Goal: Information Seeking & Learning: Check status

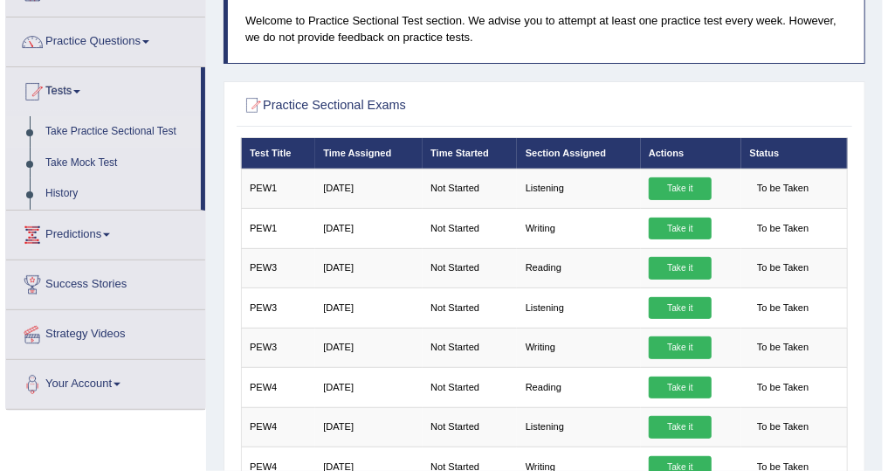
scroll to position [137, 0]
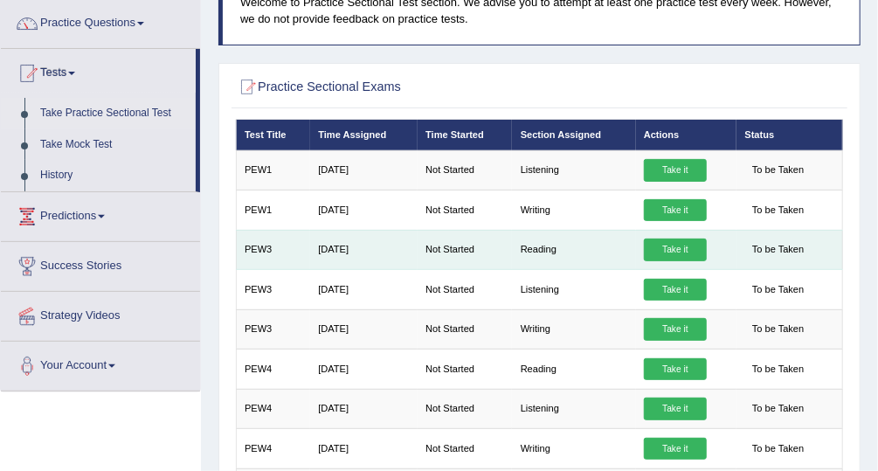
click at [680, 248] on link "Take it" at bounding box center [675, 250] width 63 height 23
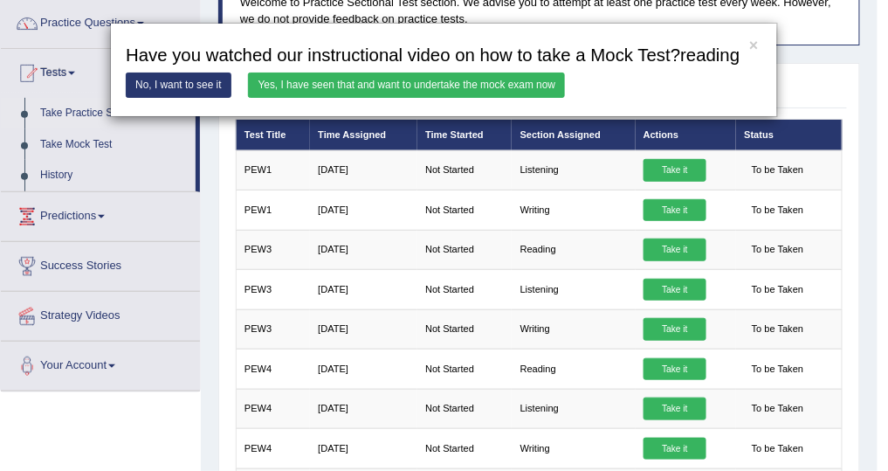
click at [557, 90] on link "Yes, I have seen that and want to undertake the mock exam now" at bounding box center [406, 85] width 317 height 25
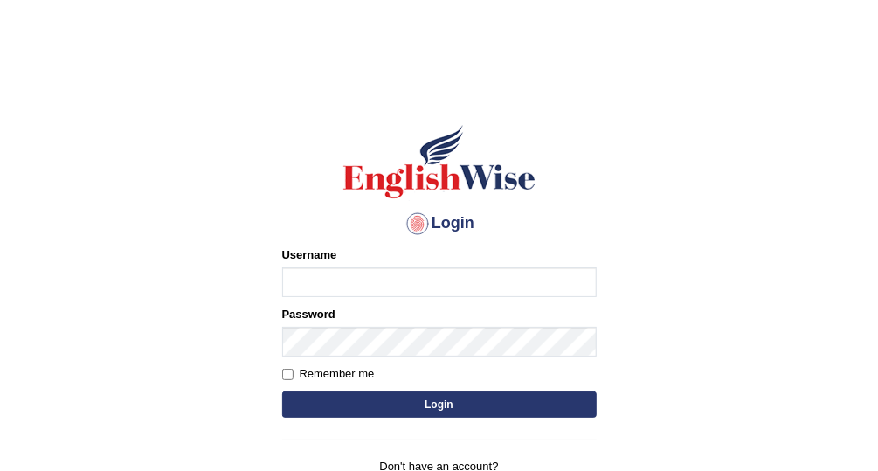
type input "Vallarie97"
click at [466, 404] on button "Login" at bounding box center [439, 404] width 315 height 26
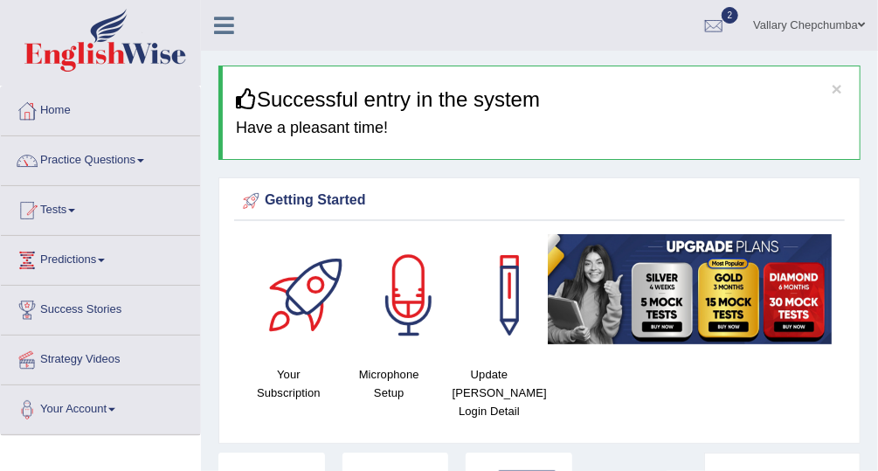
click at [63, 211] on link "Tests" at bounding box center [100, 208] width 199 height 44
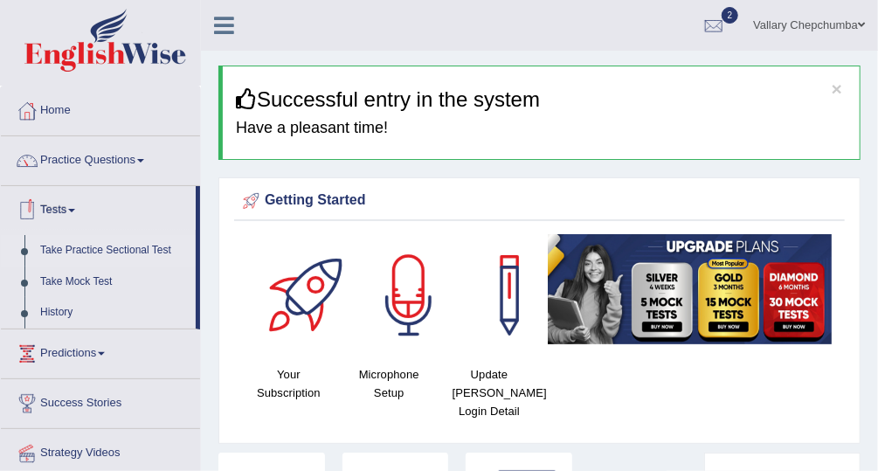
click at [131, 246] on link "Take Practice Sectional Test" at bounding box center [113, 250] width 163 height 31
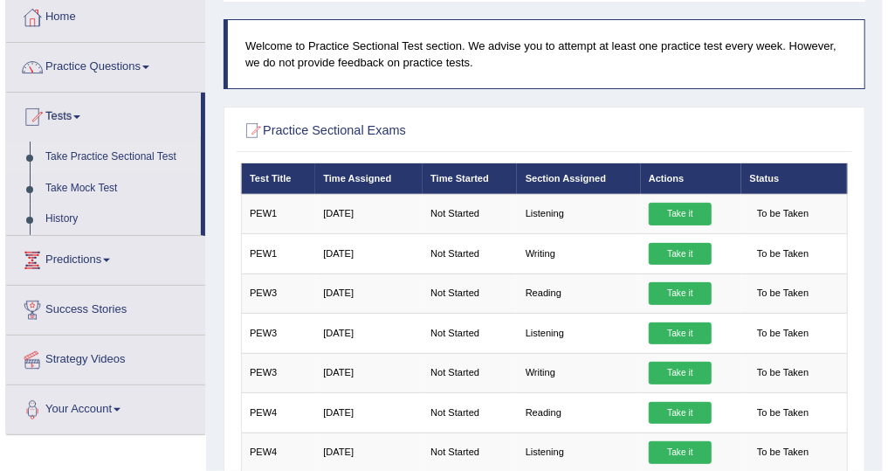
scroll to position [94, 0]
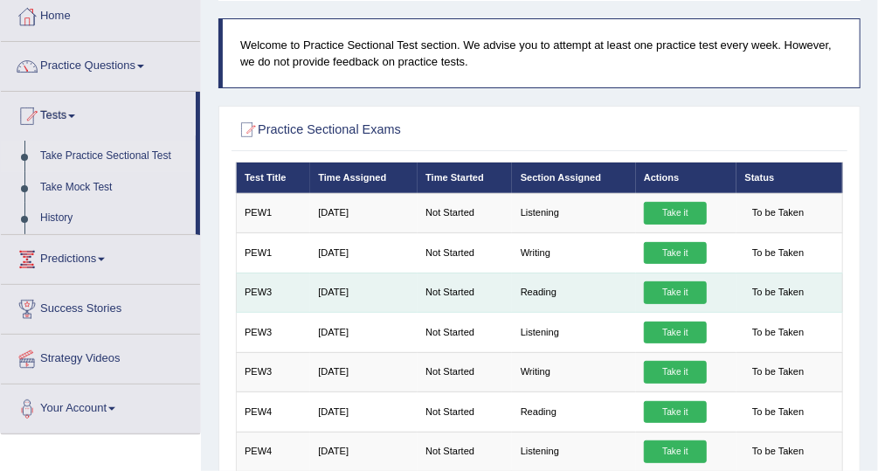
click at [673, 298] on link "Take it" at bounding box center [675, 292] width 63 height 23
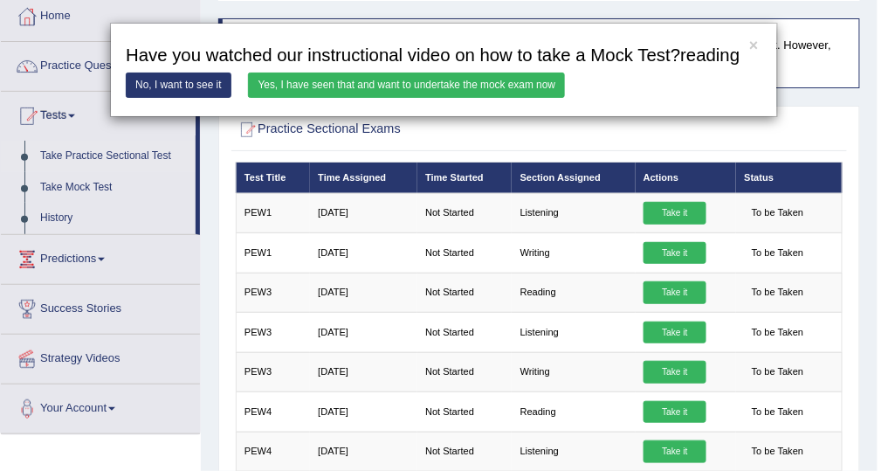
click at [523, 85] on link "Yes, I have seen that and want to undertake the mock exam now" at bounding box center [406, 85] width 317 height 25
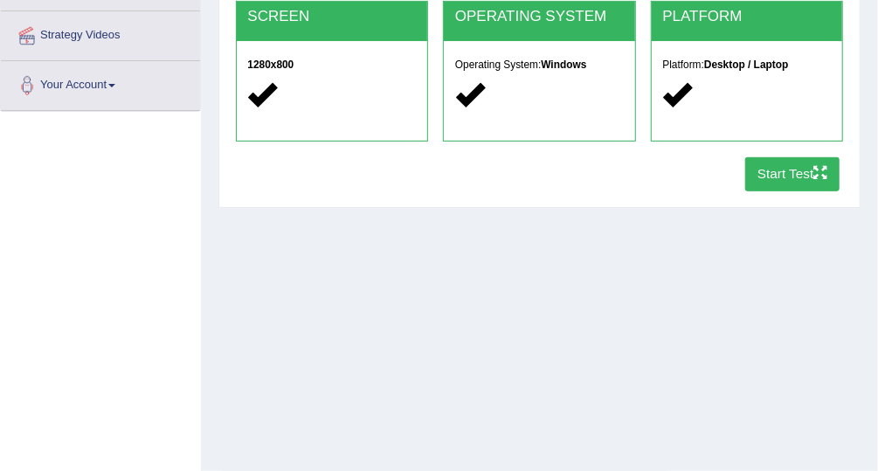
scroll to position [328, 0]
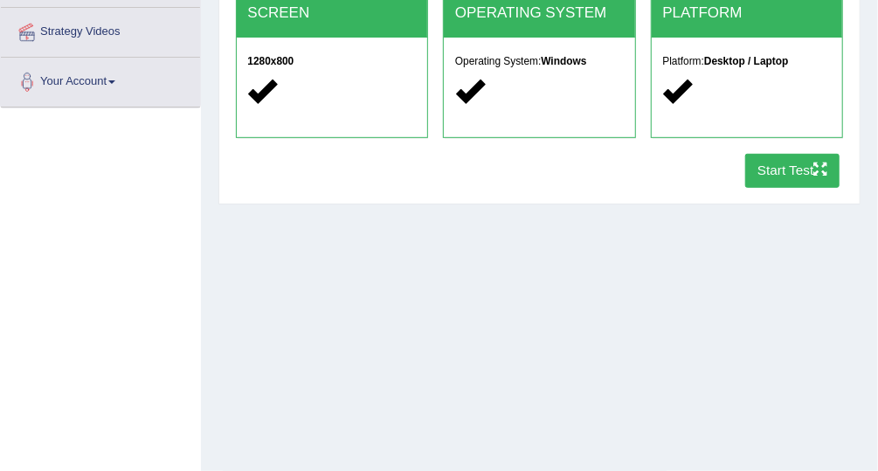
click at [805, 179] on button "Start Test" at bounding box center [792, 171] width 95 height 34
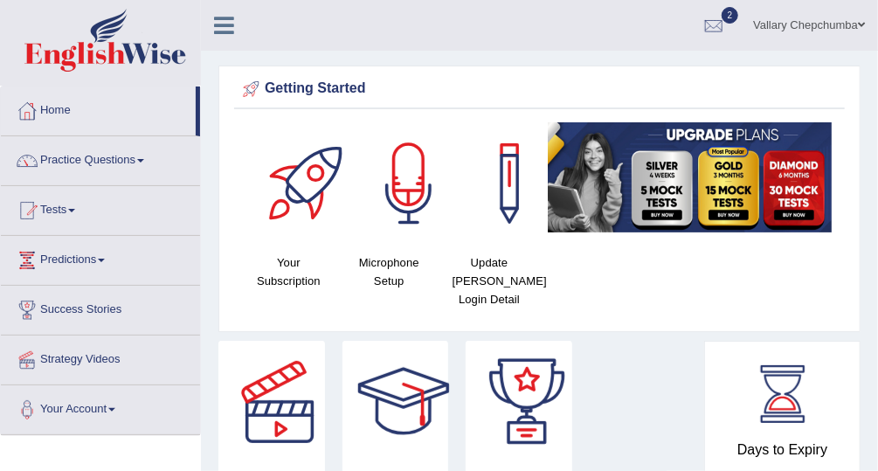
click at [56, 218] on link "Tests" at bounding box center [100, 208] width 199 height 44
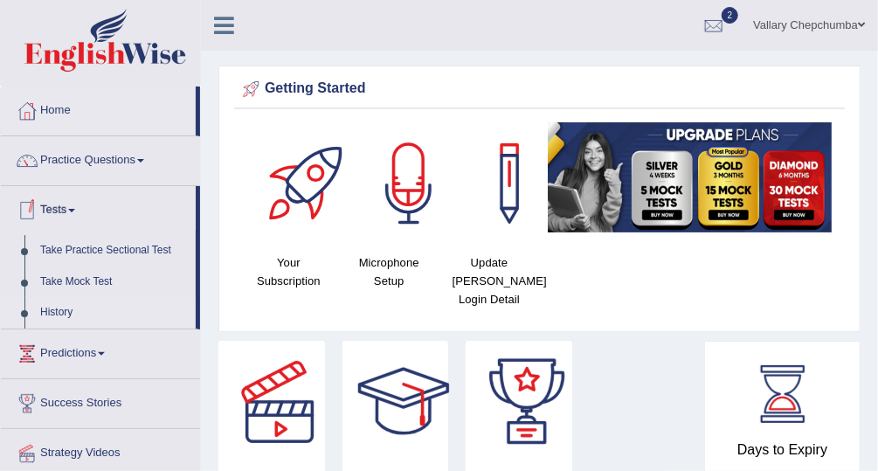
click at [95, 314] on link "History" at bounding box center [113, 312] width 163 height 31
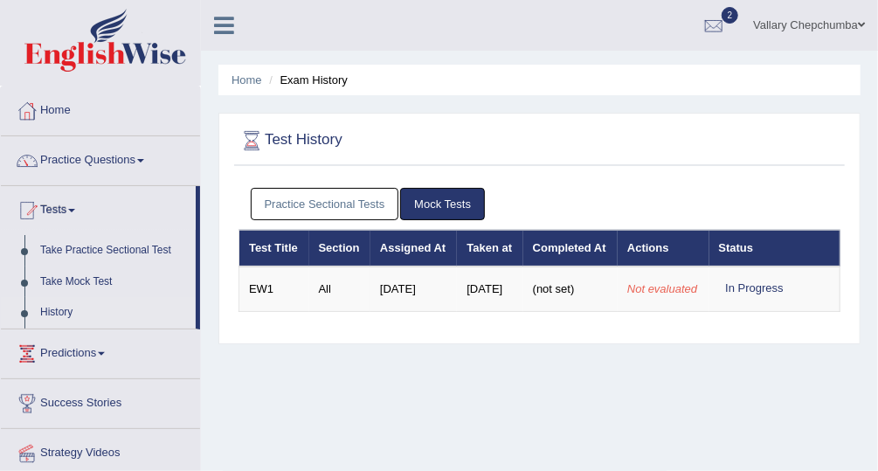
click at [370, 209] on link "Practice Sectional Tests" at bounding box center [325, 204] width 149 height 32
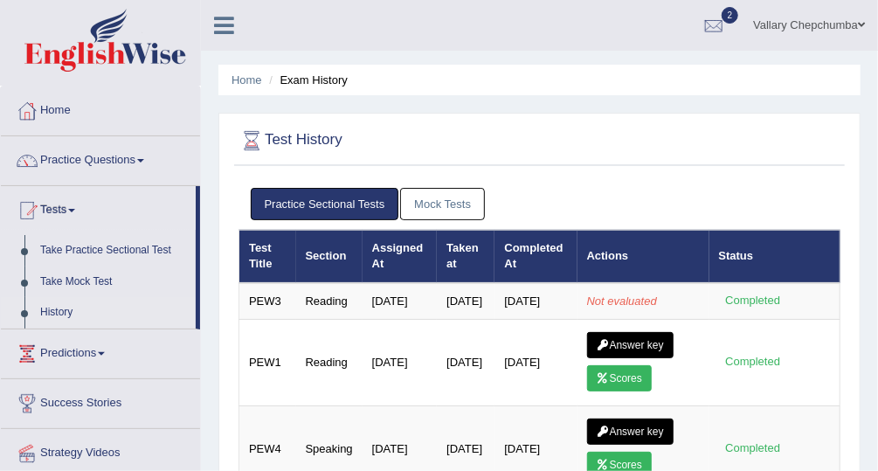
click at [73, 161] on link "Practice Questions" at bounding box center [100, 158] width 199 height 44
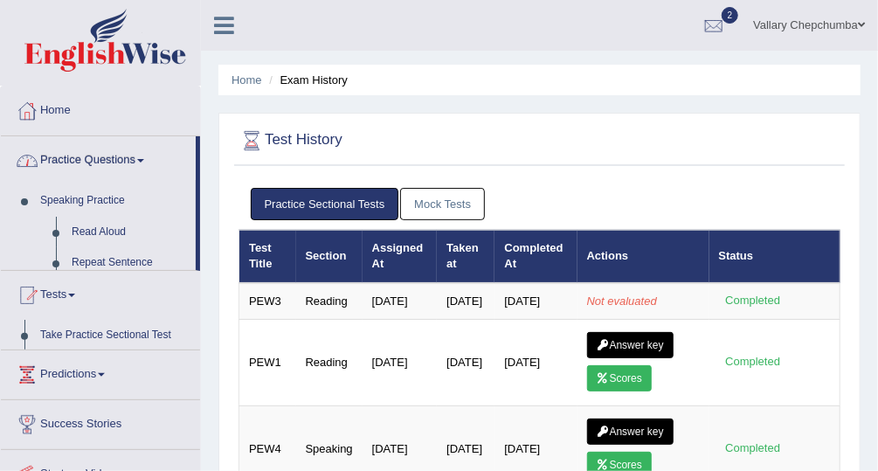
click at [57, 109] on link "Home" at bounding box center [100, 108] width 199 height 44
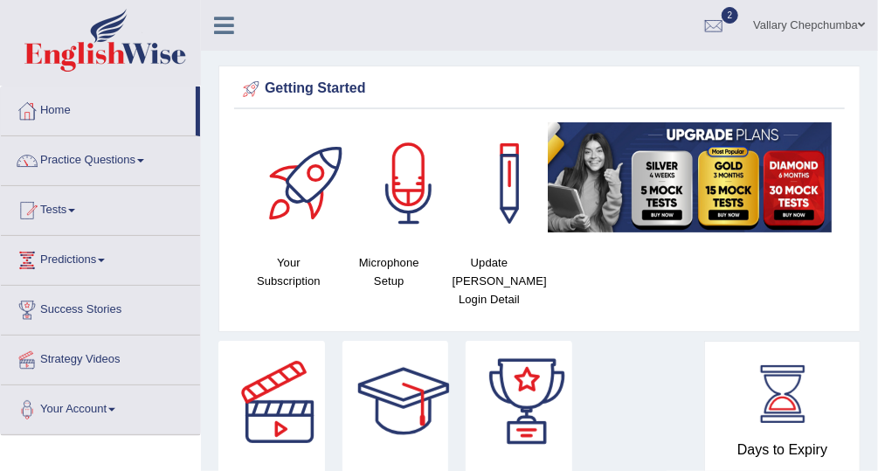
click at [74, 209] on span at bounding box center [71, 210] width 7 height 3
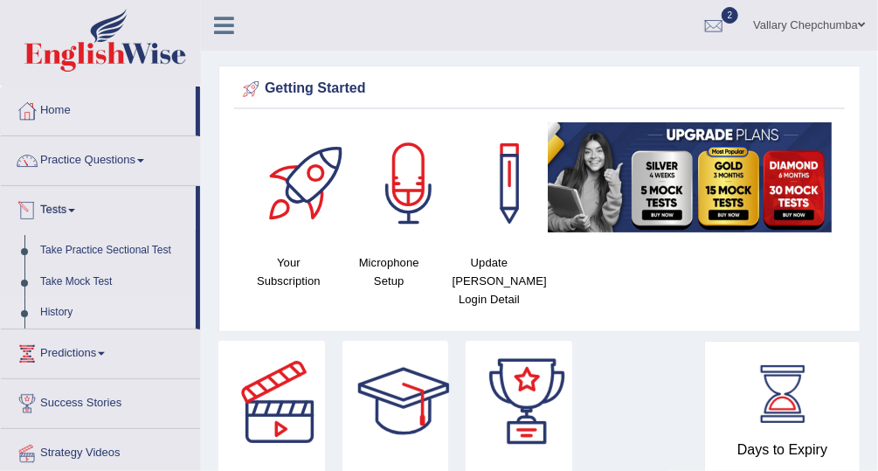
click at [96, 307] on link "History" at bounding box center [113, 312] width 163 height 31
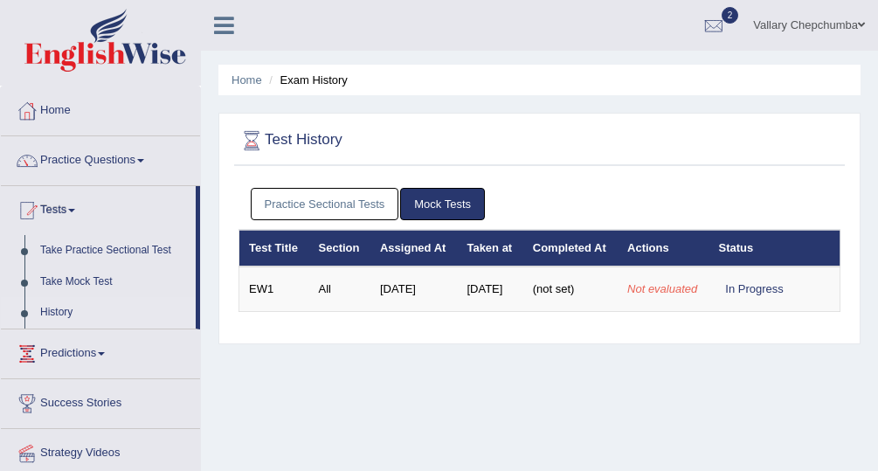
click at [352, 204] on link "Practice Sectional Tests" at bounding box center [325, 204] width 149 height 32
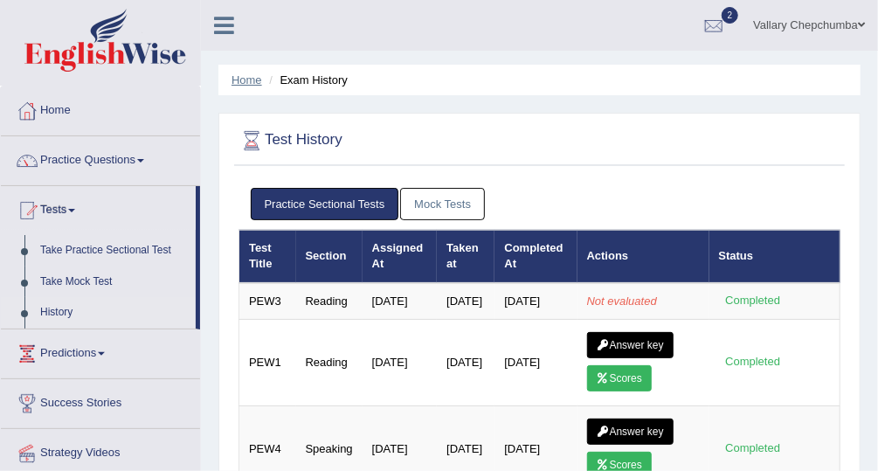
click at [254, 84] on link "Home" at bounding box center [247, 79] width 31 height 13
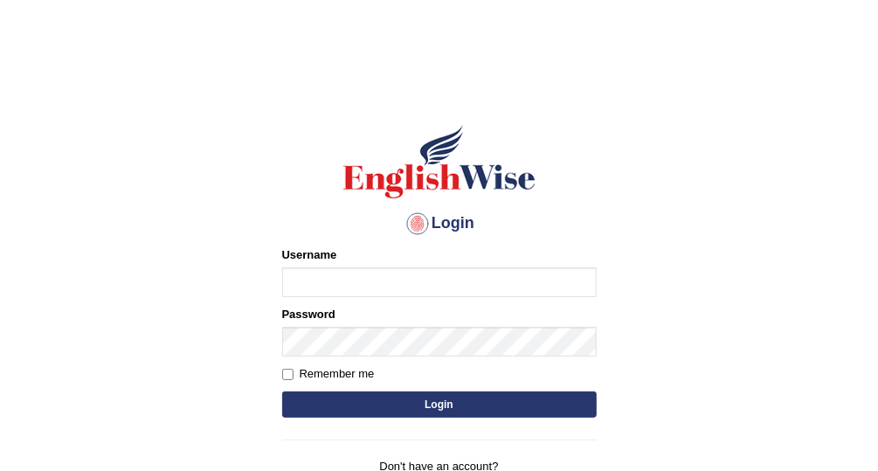
type input "Vallarie97"
click at [503, 394] on button "Login" at bounding box center [439, 404] width 315 height 26
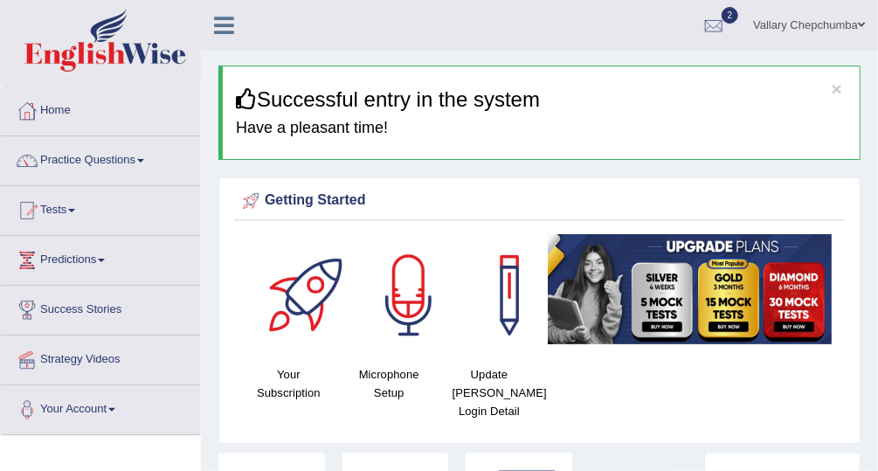
click at [75, 209] on span at bounding box center [71, 210] width 7 height 3
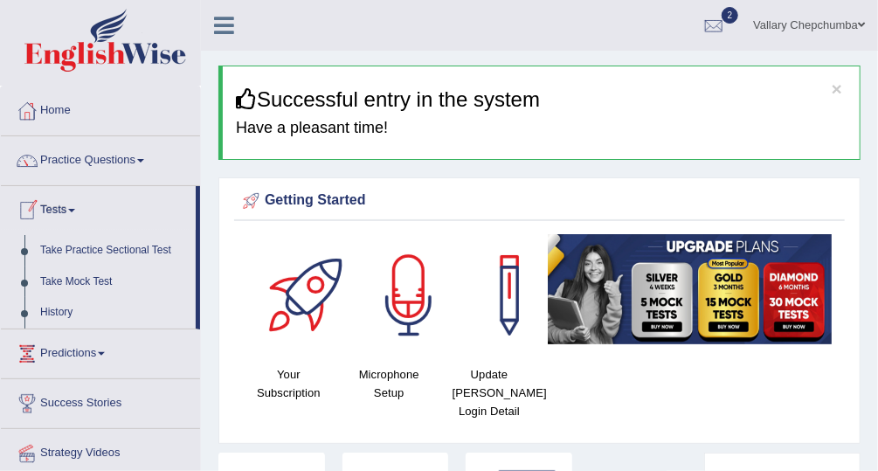
click at [144, 310] on link "History" at bounding box center [113, 312] width 163 height 31
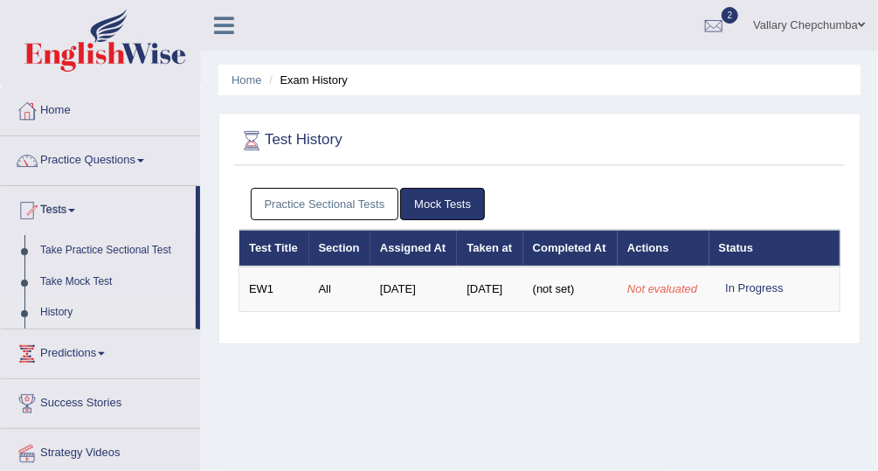
click at [353, 199] on link "Practice Sectional Tests" at bounding box center [325, 204] width 149 height 32
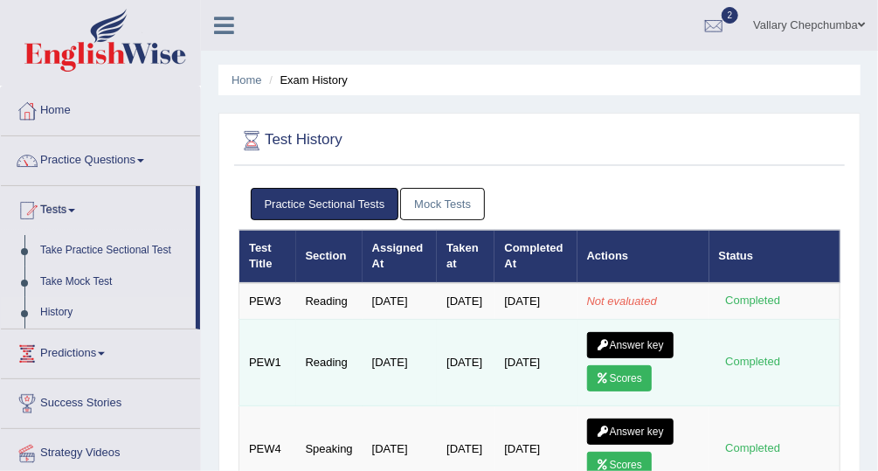
click at [629, 390] on link "Scores" at bounding box center [619, 378] width 65 height 26
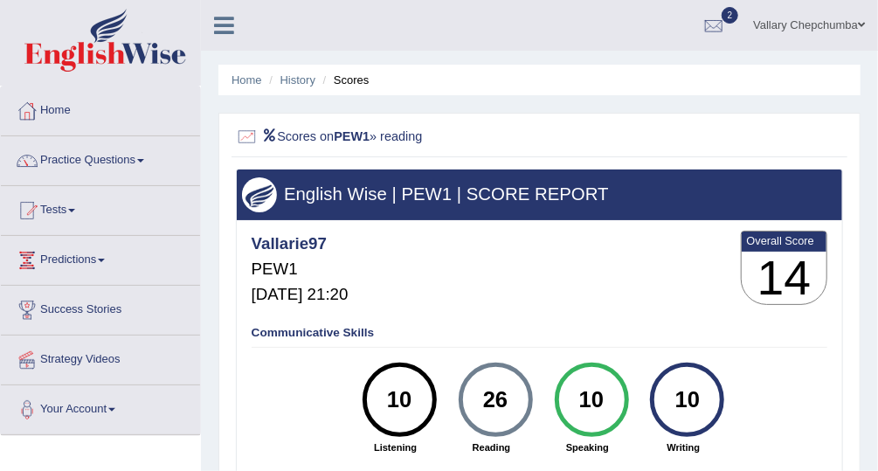
click at [353, 86] on li "Scores" at bounding box center [344, 80] width 51 height 17
click at [302, 85] on link "History" at bounding box center [297, 79] width 35 height 13
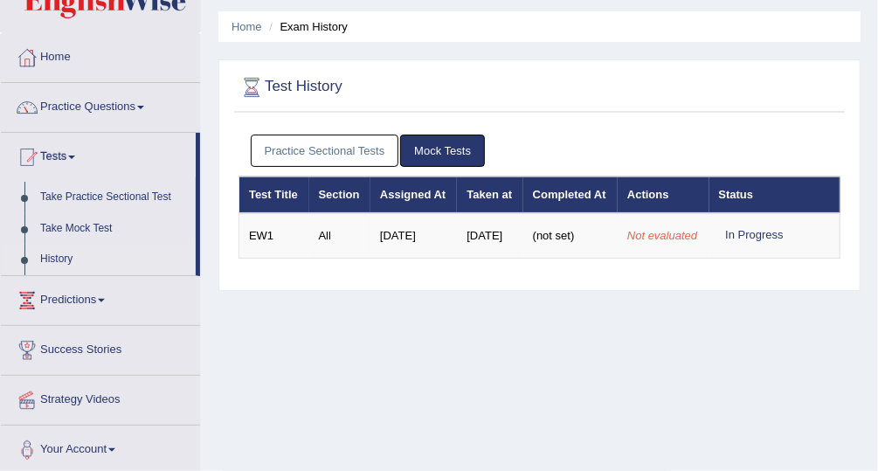
scroll to position [53, 0]
click at [366, 140] on link "Practice Sectional Tests" at bounding box center [325, 151] width 149 height 32
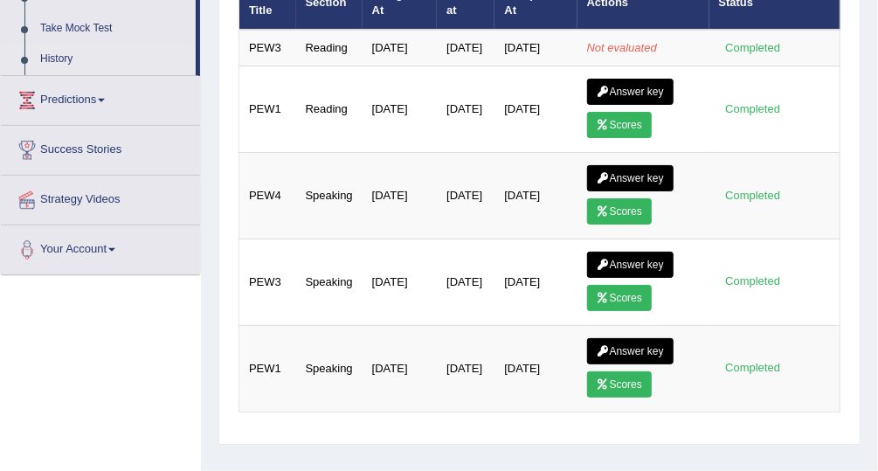
scroll to position [257, 0]
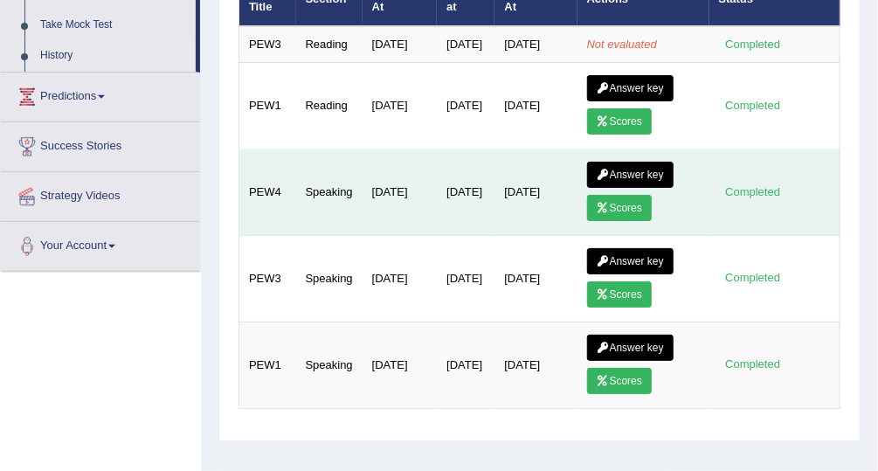
click at [618, 213] on link "Scores" at bounding box center [619, 208] width 65 height 26
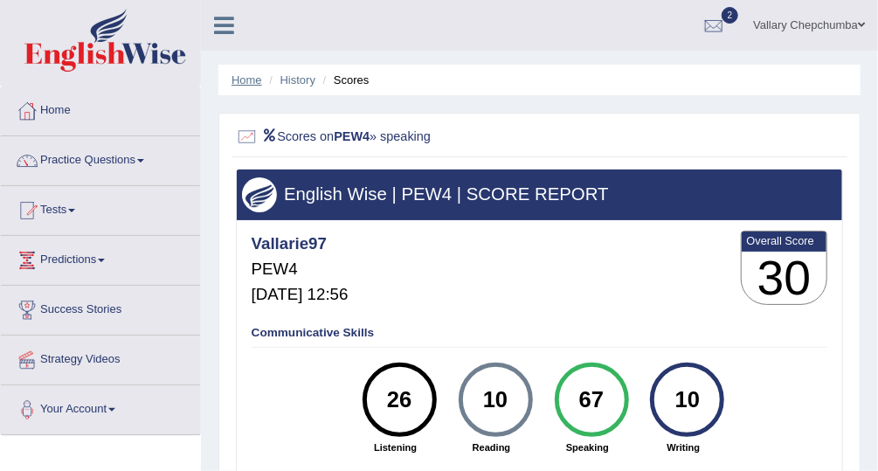
click at [251, 85] on link "Home" at bounding box center [247, 79] width 31 height 13
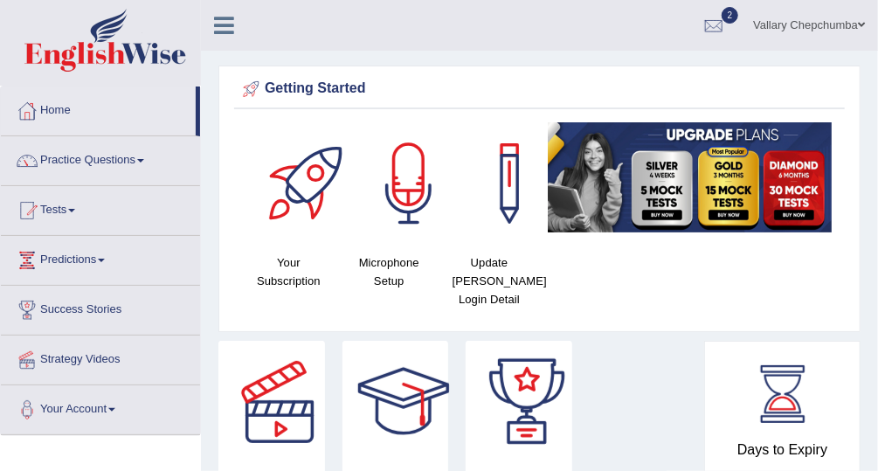
click at [61, 206] on link "Tests" at bounding box center [100, 208] width 199 height 44
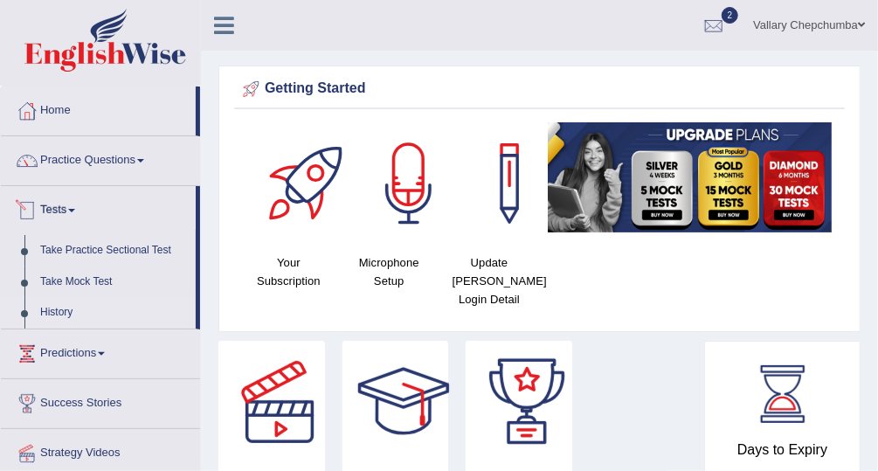
click at [107, 308] on link "History" at bounding box center [113, 312] width 163 height 31
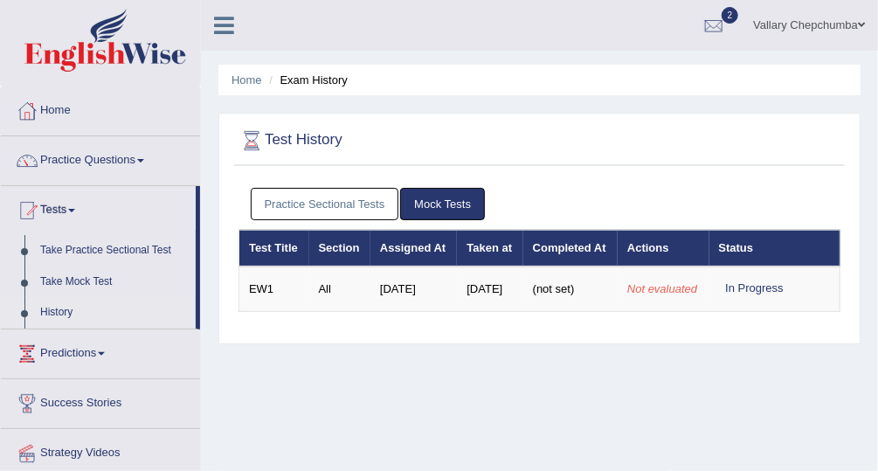
click at [371, 207] on link "Practice Sectional Tests" at bounding box center [325, 204] width 149 height 32
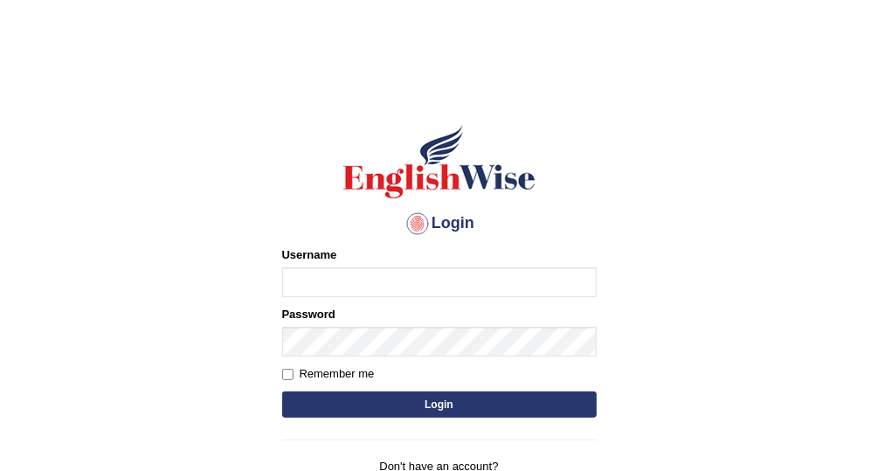
type input "Vallarie97"
click at [456, 407] on button "Login" at bounding box center [439, 404] width 315 height 26
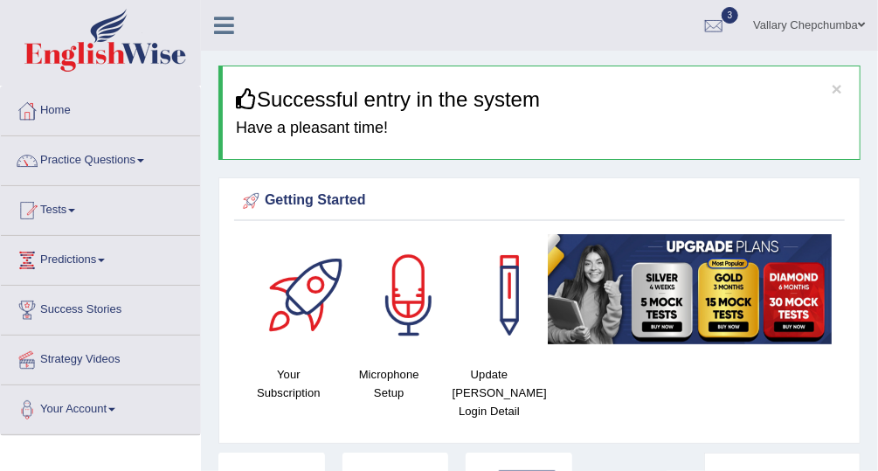
click at [75, 209] on span at bounding box center [71, 210] width 7 height 3
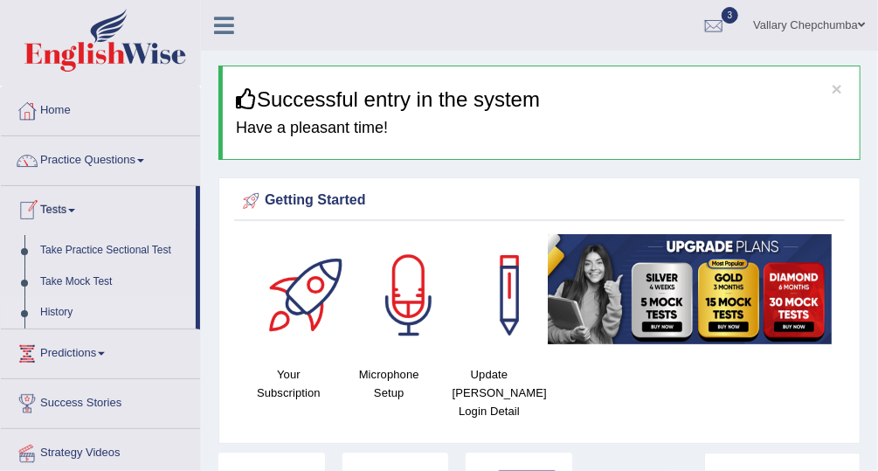
click at [89, 312] on link "History" at bounding box center [113, 312] width 163 height 31
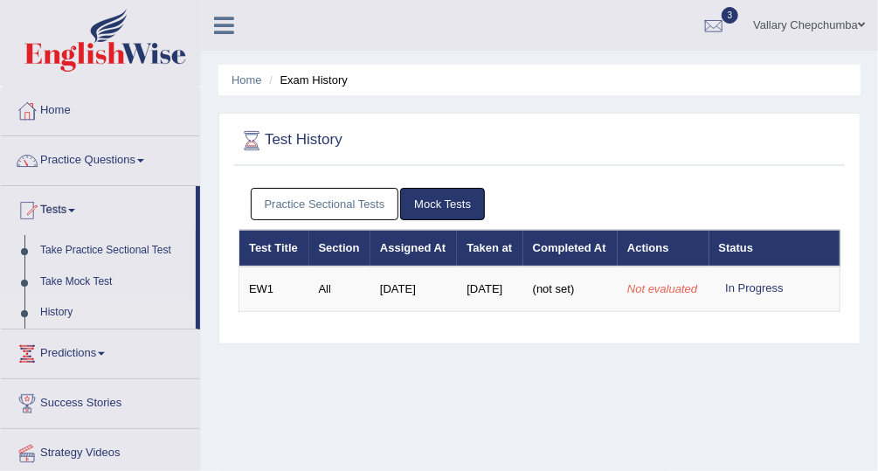
click at [353, 206] on link "Practice Sectional Tests" at bounding box center [325, 204] width 149 height 32
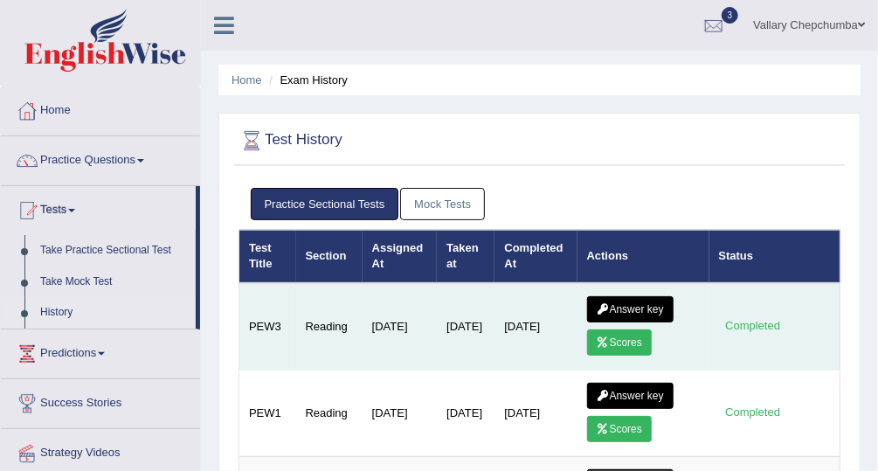
click at [604, 340] on icon at bounding box center [603, 342] width 13 height 10
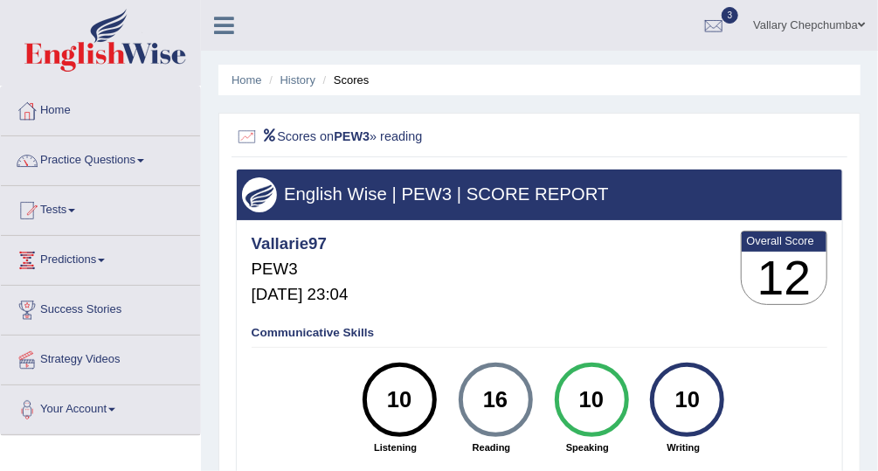
click at [75, 210] on span at bounding box center [71, 210] width 7 height 3
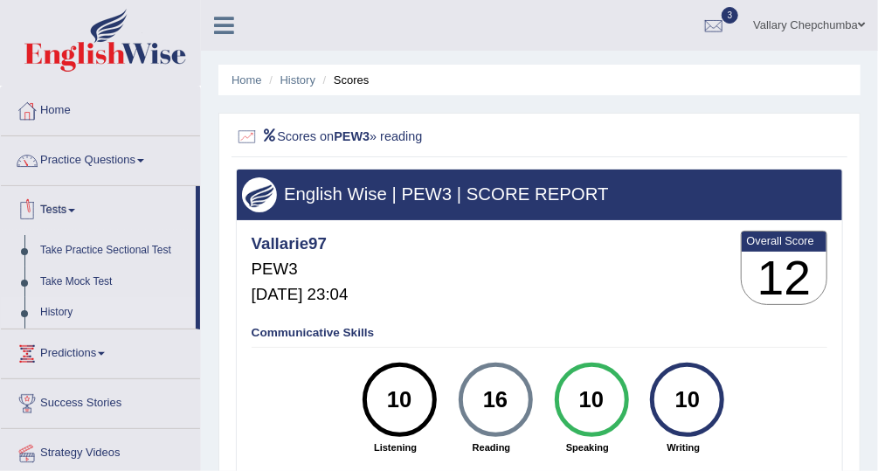
click at [120, 309] on link "History" at bounding box center [113, 312] width 163 height 31
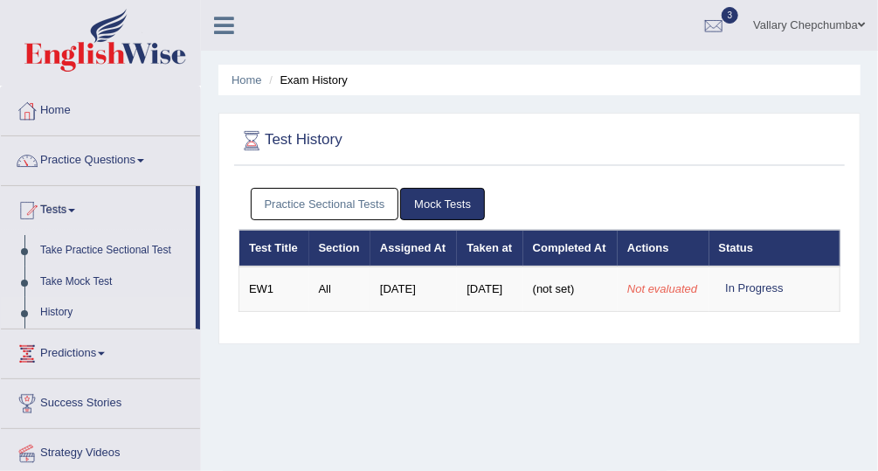
click at [364, 208] on link "Practice Sectional Tests" at bounding box center [325, 204] width 149 height 32
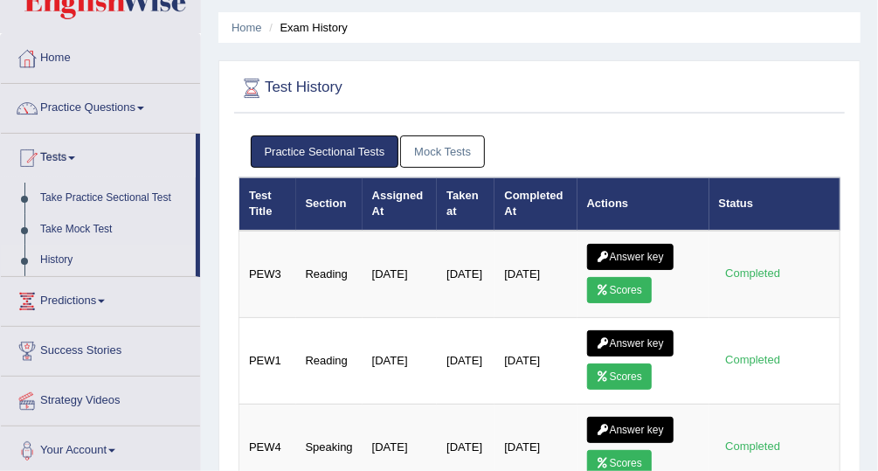
scroll to position [66, 0]
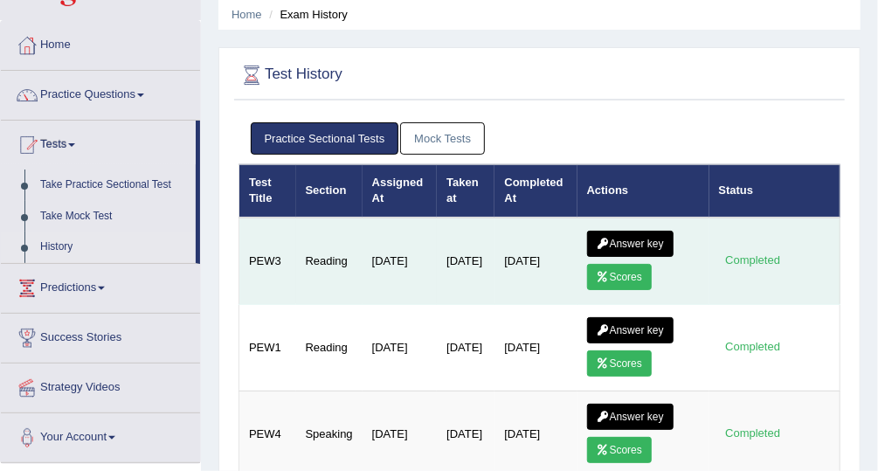
click at [627, 245] on link "Answer key" at bounding box center [630, 244] width 86 height 26
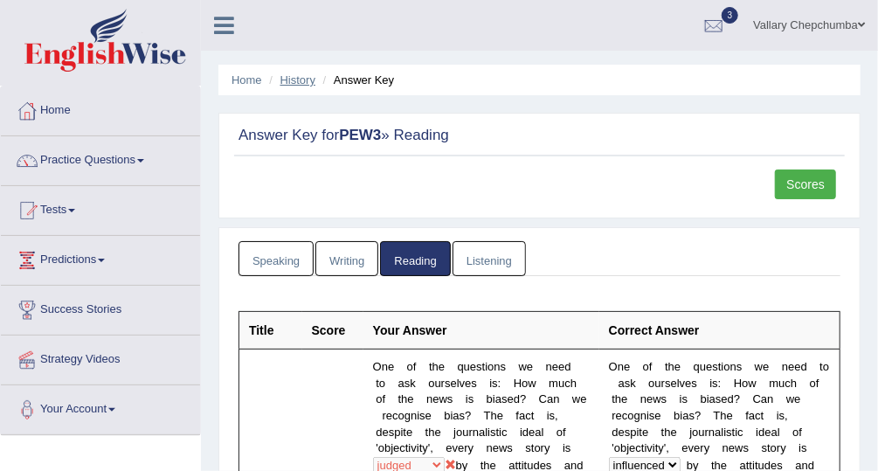
click at [315, 85] on link "History" at bounding box center [297, 79] width 35 height 13
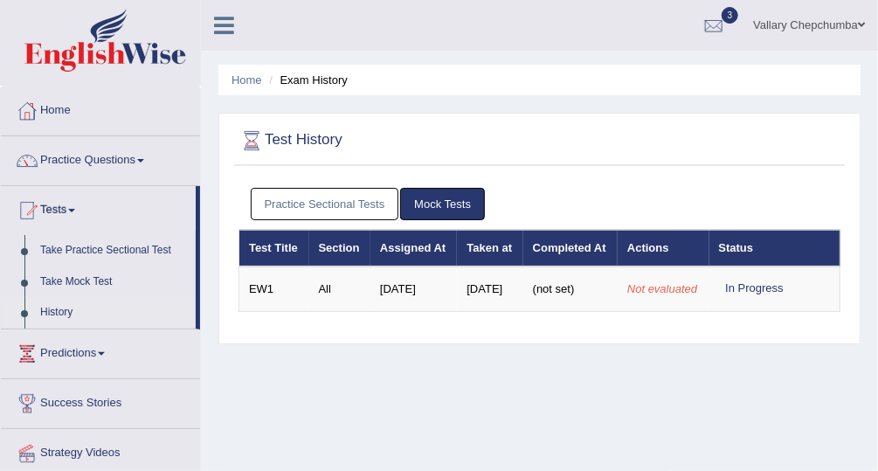
click at [38, 114] on div at bounding box center [27, 111] width 26 height 26
